Goal: Contribute content: Add original content to the website for others to see

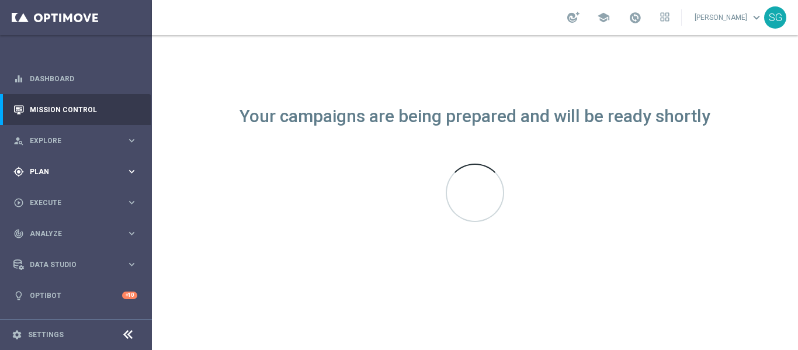
click at [58, 181] on div "gps_fixed Plan keyboard_arrow_right" at bounding box center [75, 171] width 151 height 31
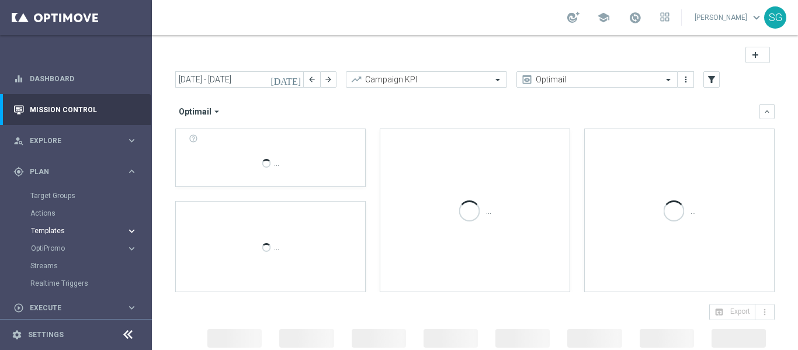
click at [47, 233] on span "Templates" at bounding box center [73, 230] width 84 height 7
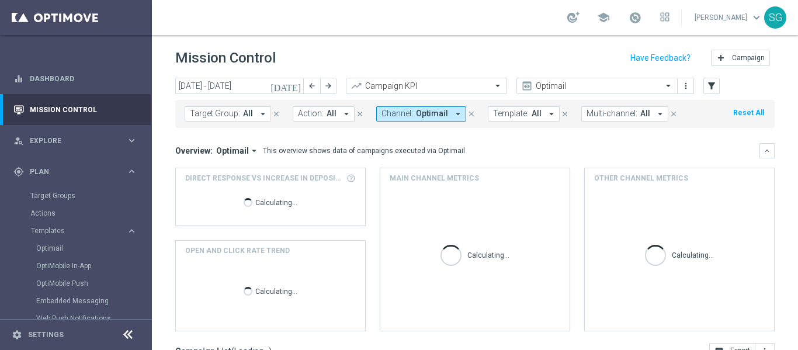
scroll to position [29, 0]
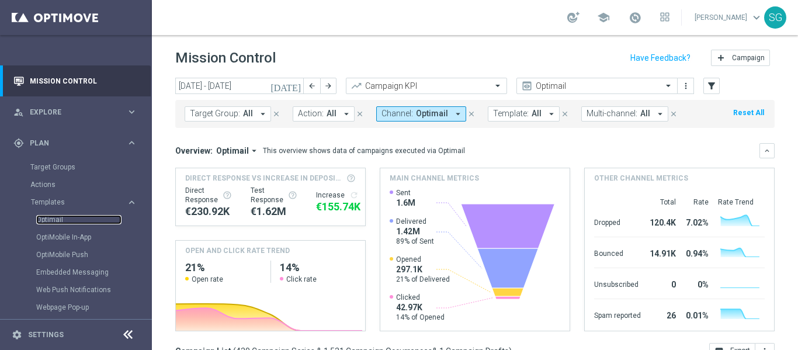
drag, startPoint x: 55, startPoint y: 217, endPoint x: 79, endPoint y: 192, distance: 35.1
click at [55, 217] on link "Optimail" at bounding box center [78, 219] width 85 height 9
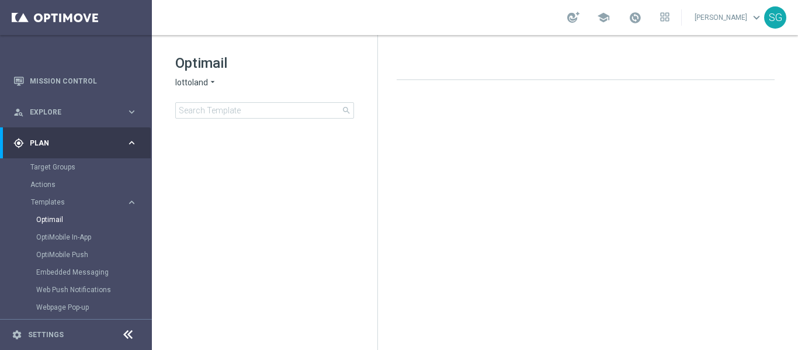
click at [203, 81] on span "lottoland" at bounding box center [191, 82] width 33 height 11
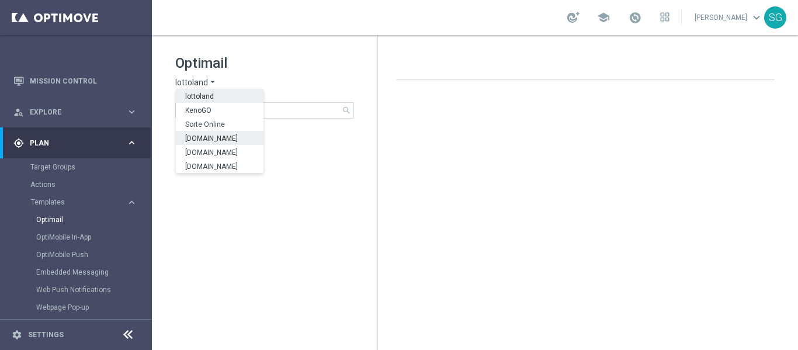
click at [0, 0] on span "[DOMAIN_NAME]" at bounding box center [0, 0] width 0 height 0
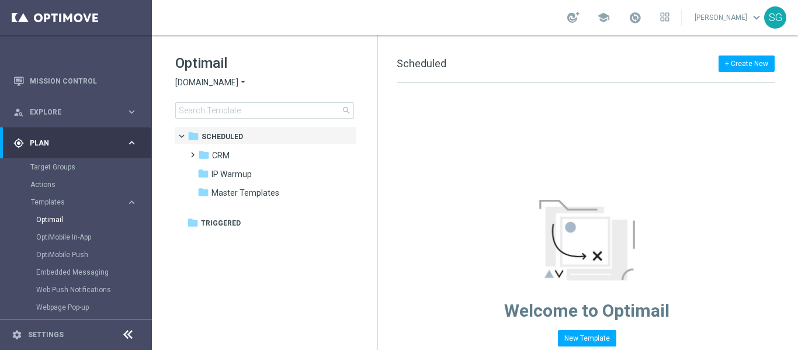
click at [130, 334] on icon at bounding box center [128, 335] width 14 height 14
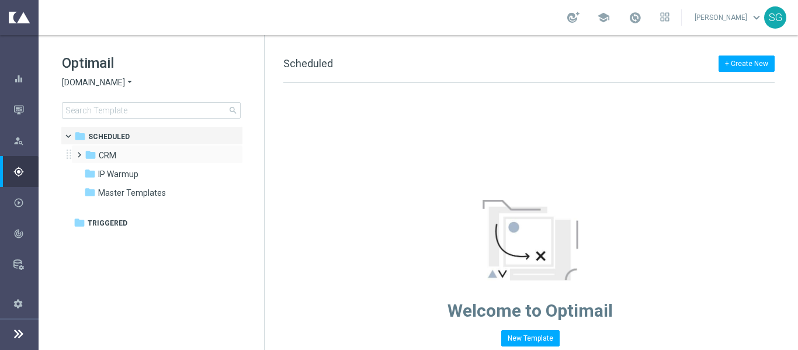
click at [79, 152] on span at bounding box center [76, 149] width 5 height 5
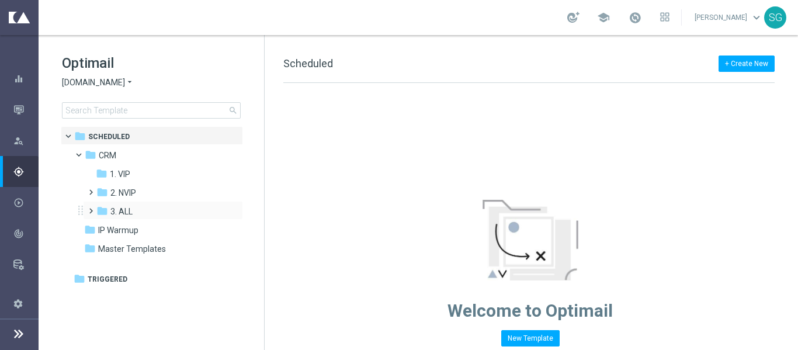
click at [89, 208] on span at bounding box center [88, 205] width 5 height 5
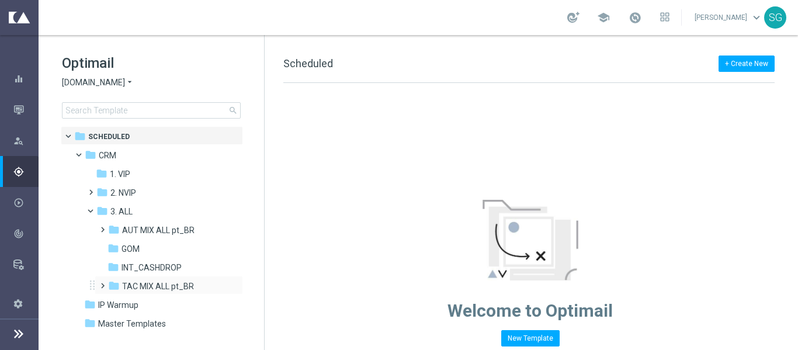
click at [101, 283] on span at bounding box center [100, 280] width 5 height 5
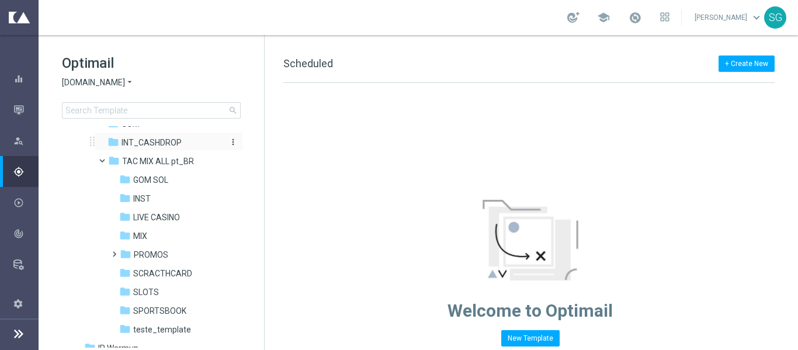
scroll to position [136, 0]
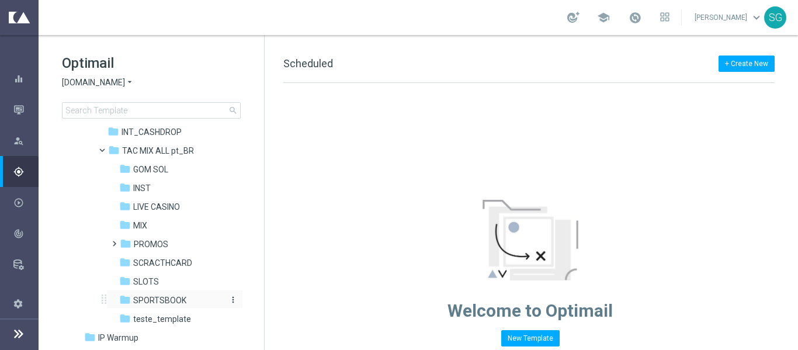
click at [148, 295] on span "SPORTSBOOK" at bounding box center [159, 300] width 53 height 11
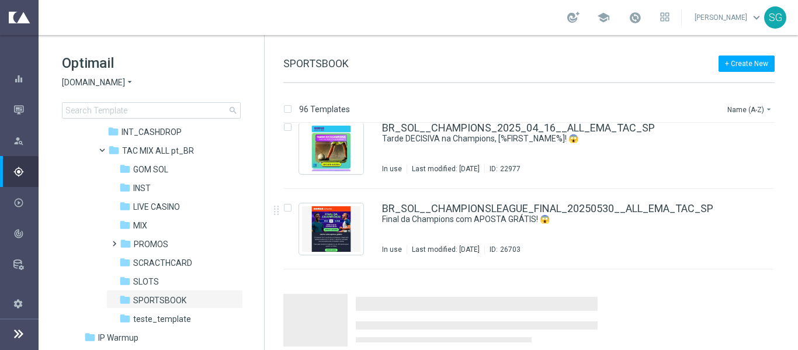
scroll to position [1467, 0]
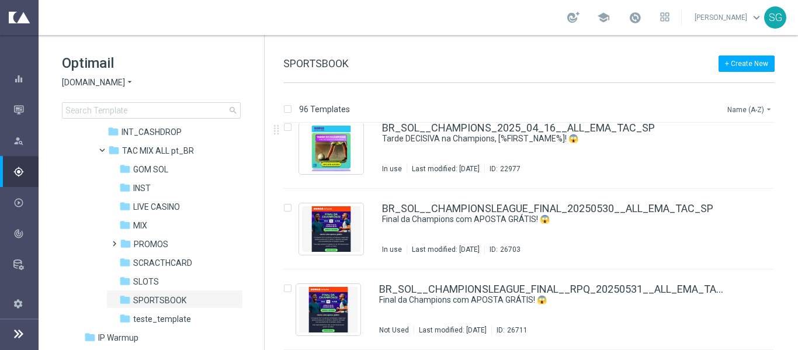
click at [752, 106] on button "Name (A-Z) arrow_drop_down" at bounding box center [751, 109] width 49 height 14
click at [712, 157] on span "Date Modified (Newest)" at bounding box center [730, 161] width 78 height 8
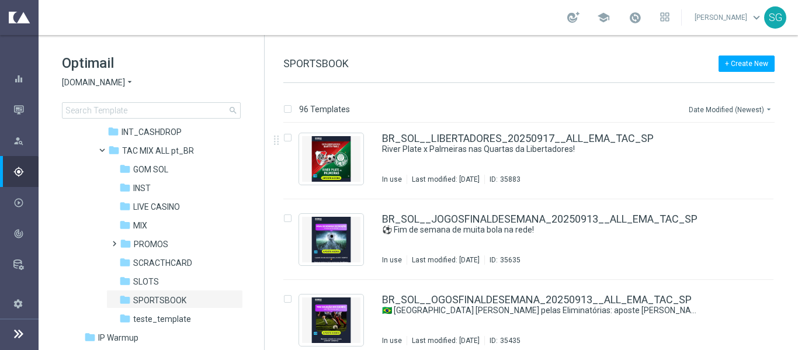
scroll to position [278, 0]
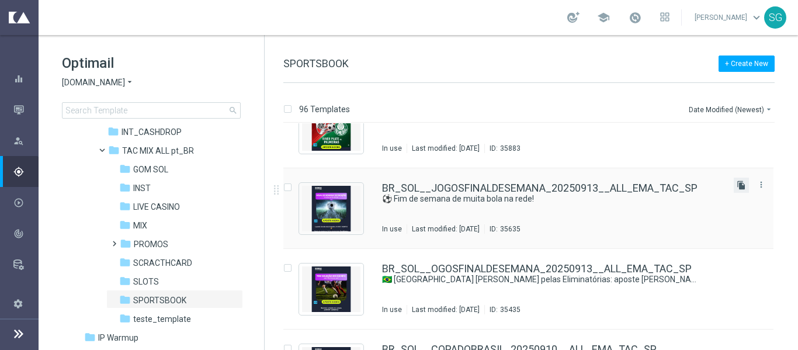
click at [737, 186] on icon "file_copy" at bounding box center [741, 185] width 9 height 9
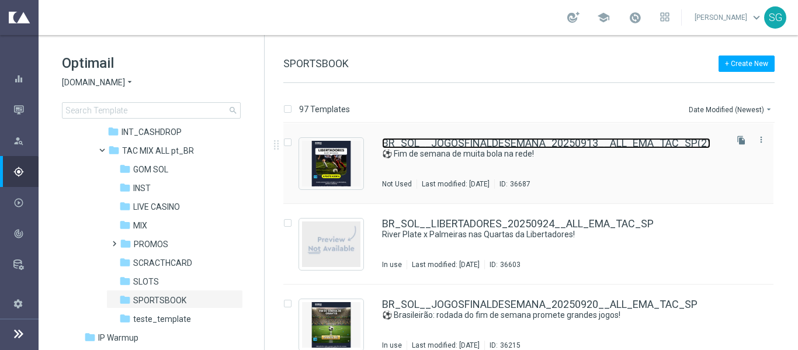
click at [471, 140] on link "BR_SOL__JOGOSFINALDESEMANA_20250913__ALL_EMA_TAC_SP(2)" at bounding box center [546, 143] width 328 height 11
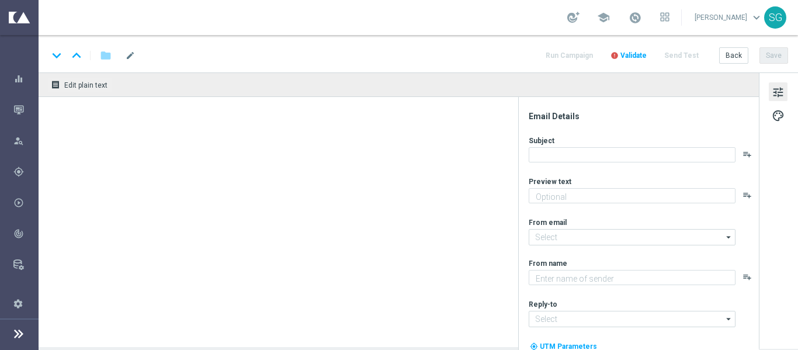
type input "BR_SOL__JOGOSFINALDESEMANA_20250913__ALL_EMA_TAC_SP(2)"
type textarea "Não perca tempo, [%FIRST_NAME%]!"
type input "[EMAIL_ADDRESS][DOMAIN_NAME]"
type textarea "Sorte Online [PERSON_NAME]"
type input "[EMAIL_ADDRESS][DOMAIN_NAME]"
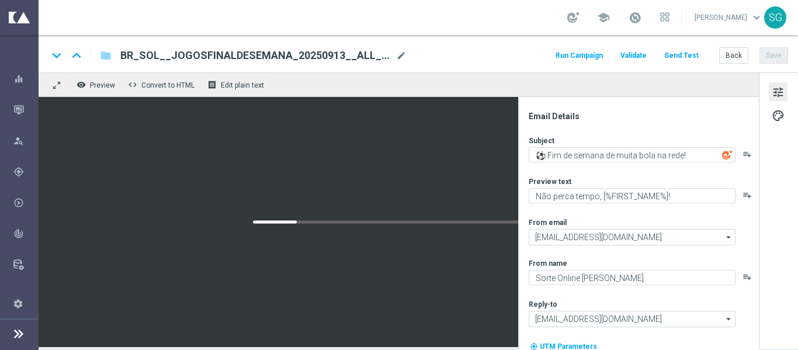
click at [281, 53] on span "BR_SOL__JOGOSFINALDESEMANA_20250913__ALL_EMA_TAC_SP(2)" at bounding box center [255, 56] width 271 height 14
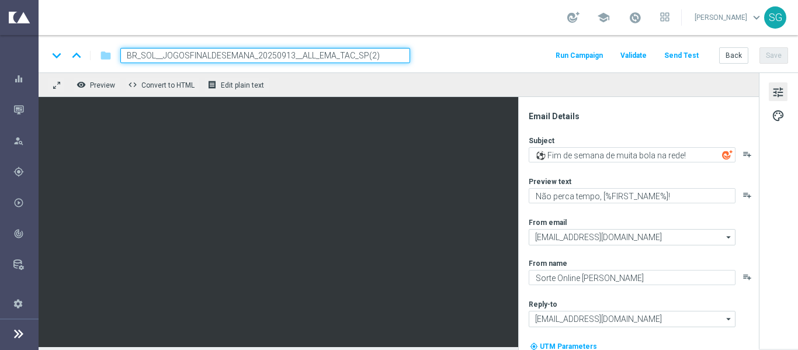
drag, startPoint x: 164, startPoint y: 56, endPoint x: 251, endPoint y: 55, distance: 86.5
click at [251, 55] on input "BR_SOL__JOGOSFINALDESEMANA_20250913__ALL_EMA_TAC_SP(2)" at bounding box center [265, 55] width 290 height 15
click at [256, 54] on input "BR_SOL__LIBERTADORES_20250913__ALL_EMA_TAC_SP(2)" at bounding box center [265, 55] width 290 height 15
click at [367, 51] on input "BR_SOL__LIBERTADORES_20250925_ALL_EMA_TAC_SP(2)" at bounding box center [265, 55] width 290 height 15
type input "BR_SOL__LIBERTADORES_20250925_ALL_EMA_TAC_SP"
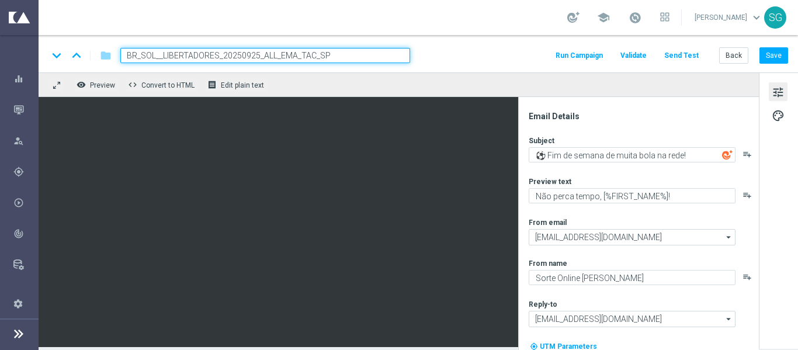
click at [415, 64] on div "keyboard_arrow_down keyboard_arrow_up folder BR_SOL__LIBERTADORES_20250925_ALL_…" at bounding box center [419, 53] width 760 height 37
click at [402, 63] on input "BR_SOL__LIBERTADORES_20250925_ALL_EMA_TAC_SP" at bounding box center [265, 55] width 290 height 15
drag, startPoint x: 402, startPoint y: 63, endPoint x: 450, endPoint y: 47, distance: 50.8
click at [450, 47] on div "keyboard_arrow_down keyboard_arrow_up folder BR_SOL__LIBERTADORES_20250925_ALL_…" at bounding box center [419, 53] width 760 height 37
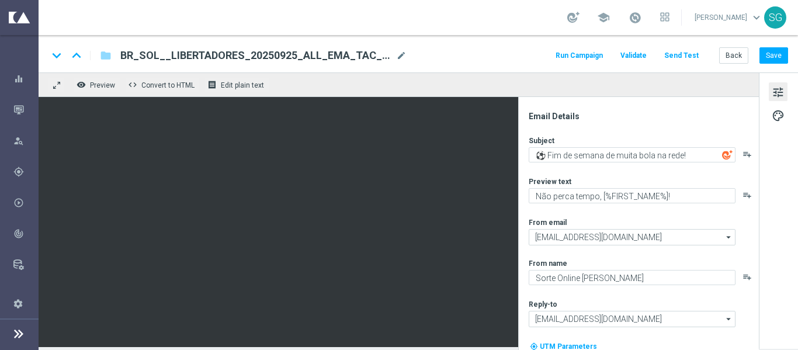
click at [450, 47] on div "keyboard_arrow_down keyboard_arrow_up folder BR_SOL__LIBERTADORES_20250925_ALL_…" at bounding box center [419, 53] width 760 height 37
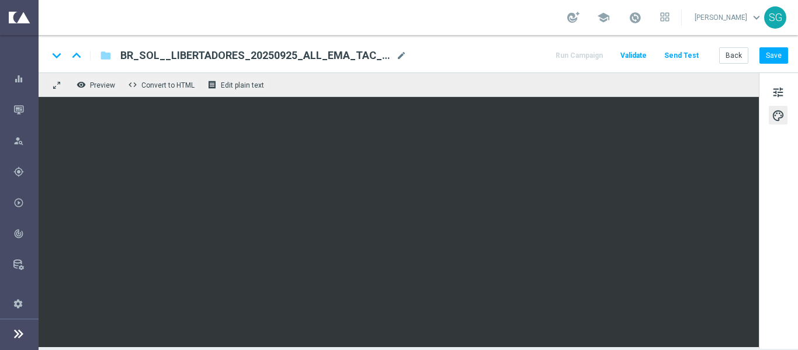
click at [479, 72] on div "keyboard_arrow_down keyboard_arrow_up folder BR_SOL__LIBERTADORES_20250925_ALL_…" at bounding box center [419, 53] width 760 height 37
click at [783, 95] on span "tune" at bounding box center [778, 92] width 13 height 15
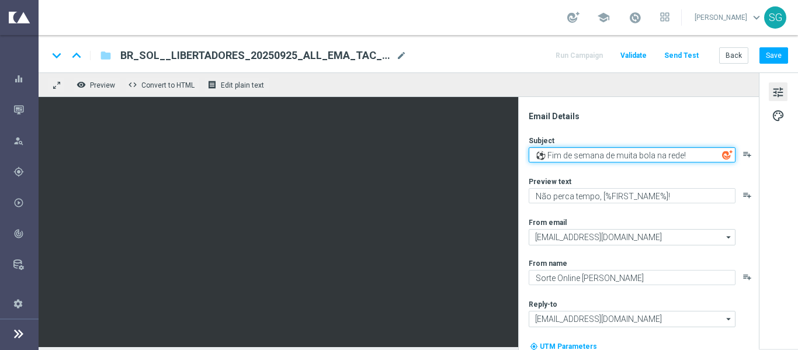
click at [587, 156] on textarea "⚽️ Fim de semana de muita bola na rede!" at bounding box center [632, 154] width 207 height 15
paste textarea "Decisão na Libertadores! Quem avança?"
type textarea "Decisão na Libertadores! Quem avança?"
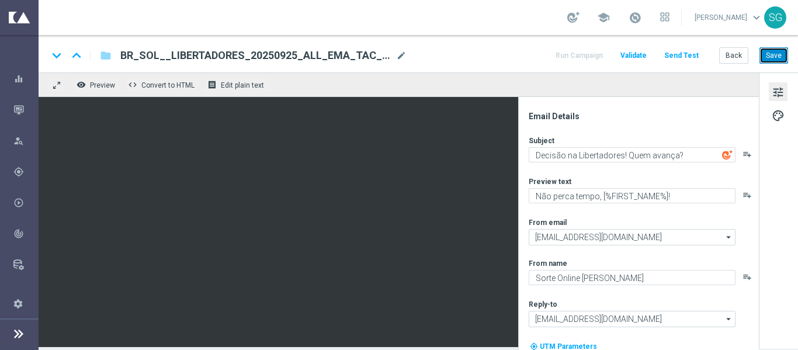
click at [780, 50] on button "Save" at bounding box center [774, 55] width 29 height 16
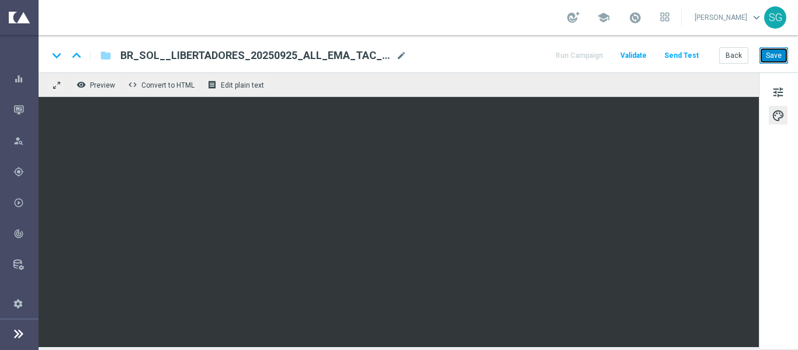
click at [765, 53] on button "Save" at bounding box center [774, 55] width 29 height 16
click at [786, 57] on button "Save" at bounding box center [774, 55] width 29 height 16
click at [783, 99] on span "tune" at bounding box center [778, 92] width 13 height 15
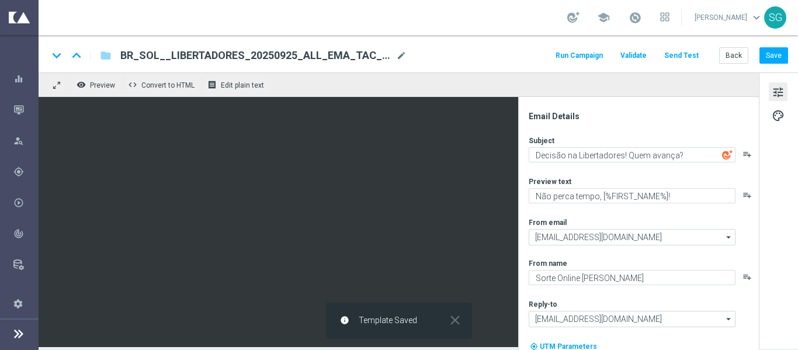
click at [694, 56] on button "Send Test" at bounding box center [682, 56] width 38 height 16
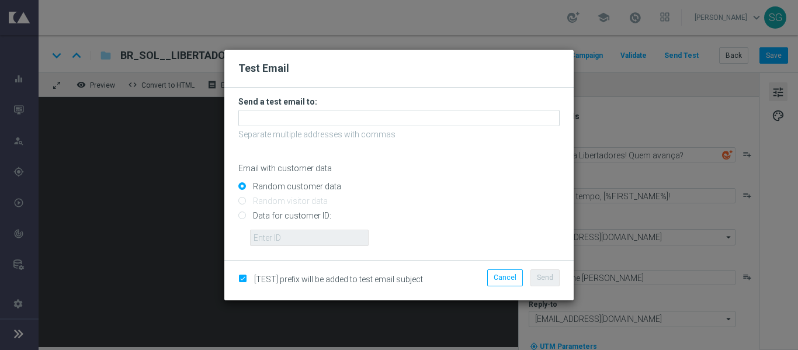
click at [410, 127] on form "Send a test email to: Separate multiple addresses with commas Email with custom…" at bounding box center [398, 171] width 321 height 150
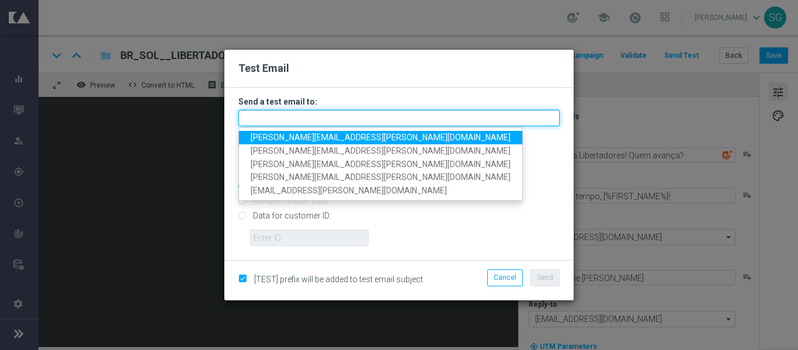
click at [413, 124] on input "text" at bounding box center [398, 118] width 321 height 16
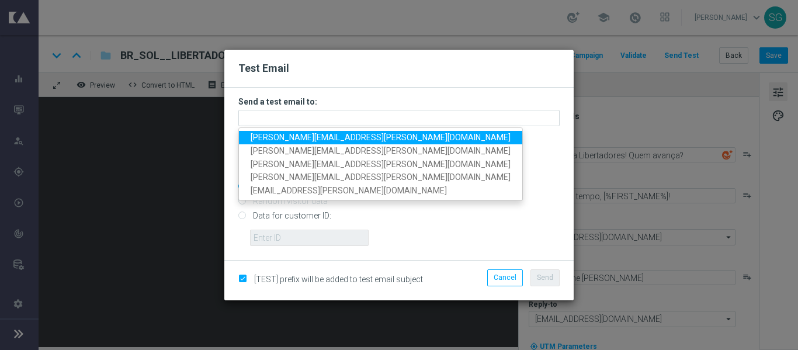
click at [391, 143] on link "[PERSON_NAME][EMAIL_ADDRESS][PERSON_NAME][DOMAIN_NAME]" at bounding box center [380, 137] width 283 height 13
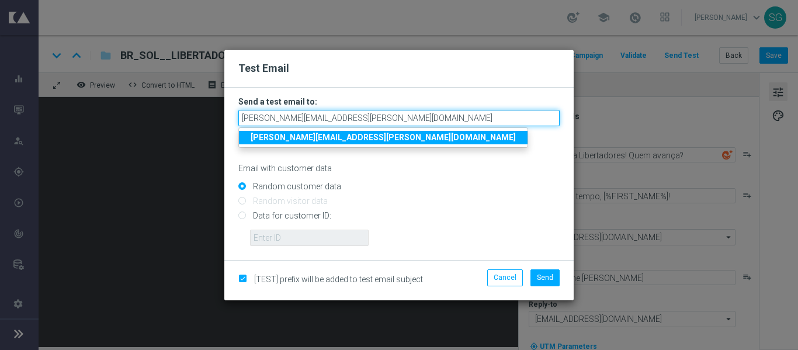
click at [423, 119] on input "[PERSON_NAME][EMAIL_ADDRESS][PERSON_NAME][DOMAIN_NAME]" at bounding box center [398, 118] width 321 height 16
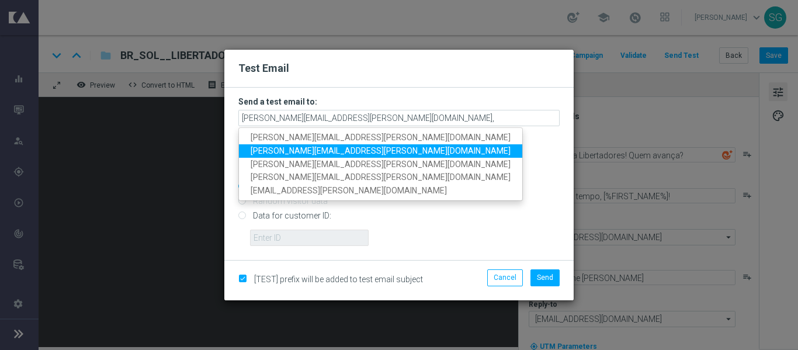
click at [378, 157] on link "[PERSON_NAME][EMAIL_ADDRESS][PERSON_NAME][DOMAIN_NAME]" at bounding box center [380, 150] width 283 height 13
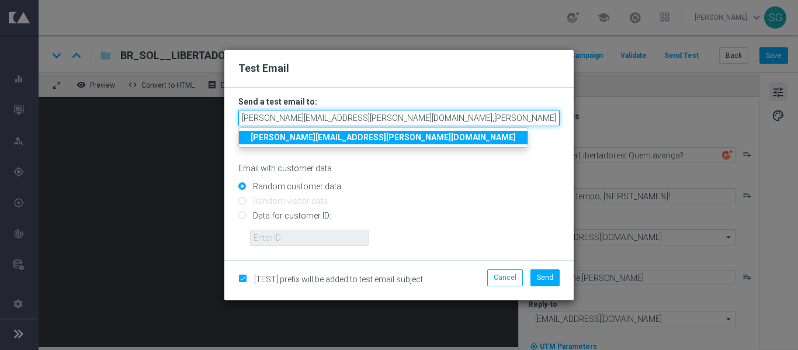
click at [517, 123] on input "[PERSON_NAME][EMAIL_ADDRESS][PERSON_NAME][DOMAIN_NAME],[PERSON_NAME][DOMAIN_NAM…" at bounding box center [398, 118] width 321 height 16
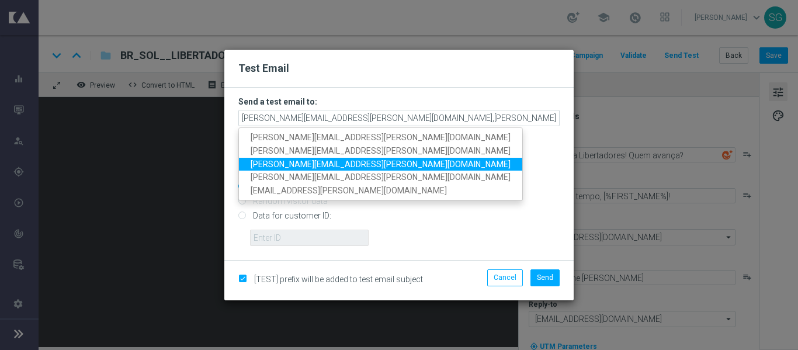
click at [380, 167] on link "[PERSON_NAME][EMAIL_ADDRESS][PERSON_NAME][DOMAIN_NAME]" at bounding box center [380, 164] width 283 height 13
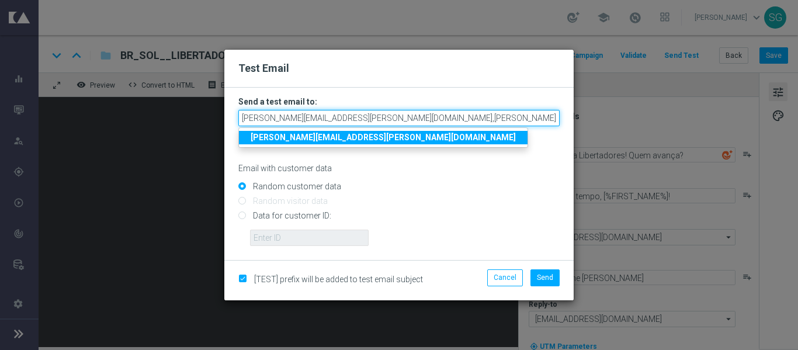
click at [461, 115] on input "[PERSON_NAME][EMAIL_ADDRESS][PERSON_NAME][DOMAIN_NAME],[PERSON_NAME][DOMAIN_NAM…" at bounding box center [398, 118] width 321 height 16
click at [556, 116] on input "[PERSON_NAME][EMAIL_ADDRESS][PERSON_NAME][DOMAIN_NAME],[PERSON_NAME][DOMAIN_NAM…" at bounding box center [398, 118] width 321 height 16
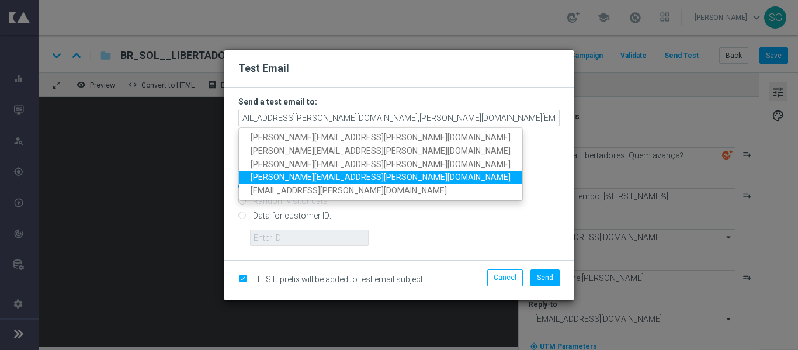
scroll to position [0, 0]
click at [375, 178] on span "[PERSON_NAME][EMAIL_ADDRESS][PERSON_NAME][DOMAIN_NAME]" at bounding box center [381, 177] width 260 height 9
type input "[PERSON_NAME][EMAIL_ADDRESS][PERSON_NAME][DOMAIN_NAME],[PERSON_NAME][DOMAIN_NAM…"
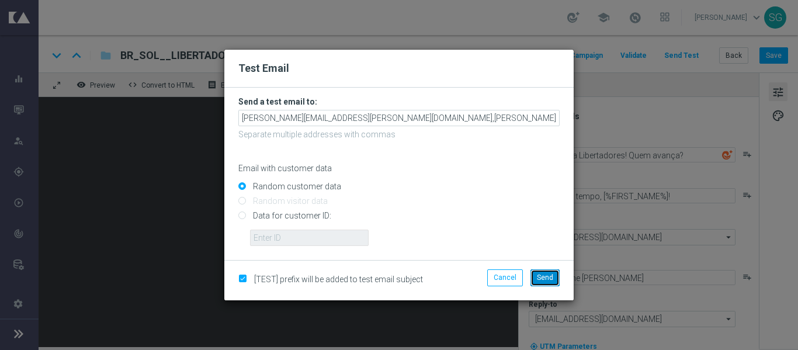
click at [541, 274] on span "Send" at bounding box center [545, 278] width 16 height 8
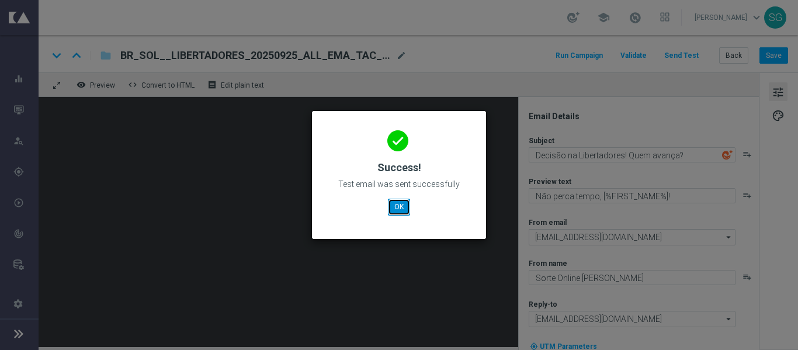
click at [403, 210] on button "OK" at bounding box center [399, 207] width 22 height 16
